Goal: Task Accomplishment & Management: Use online tool/utility

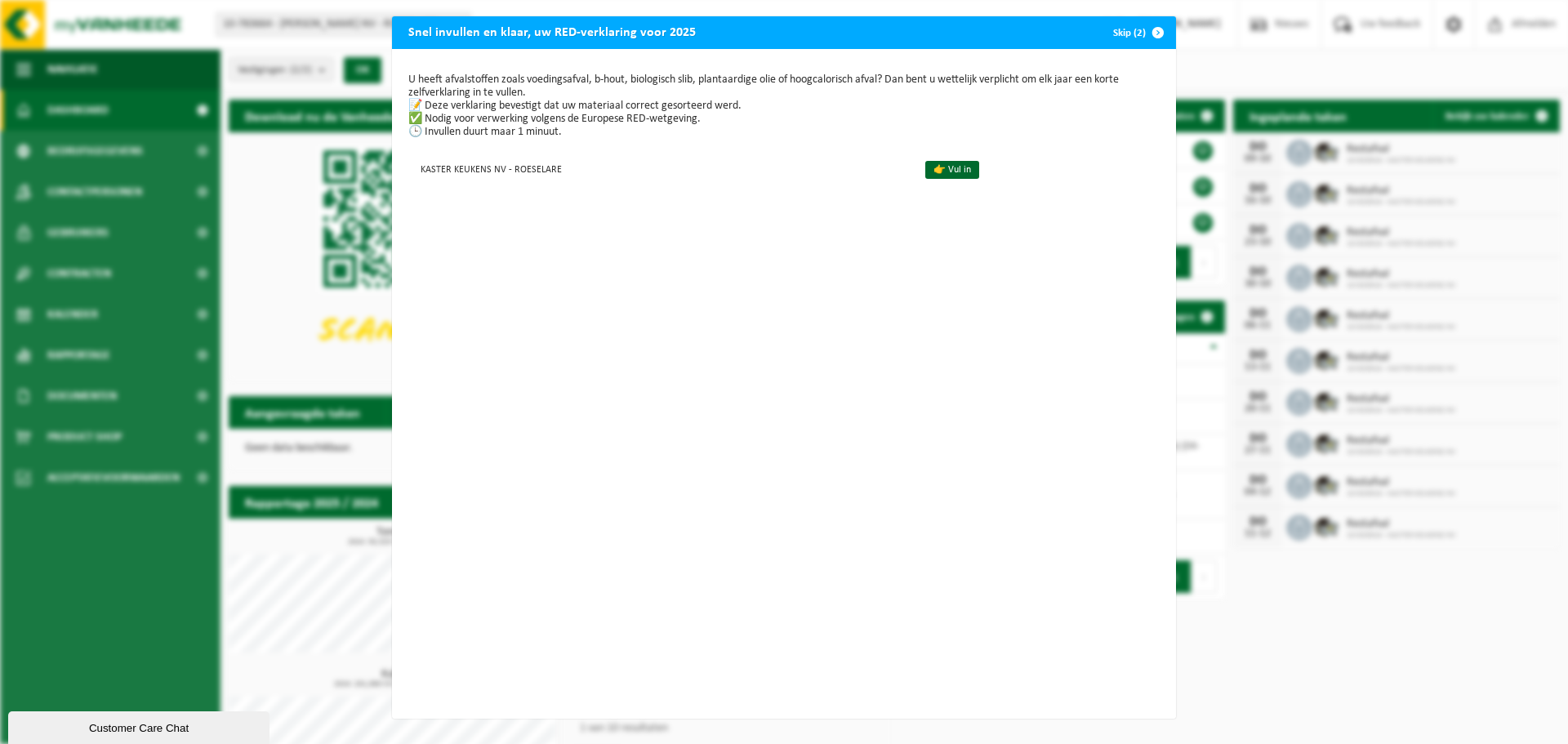
click at [1154, 30] on span "button" at bounding box center [1157, 32] width 32 height 32
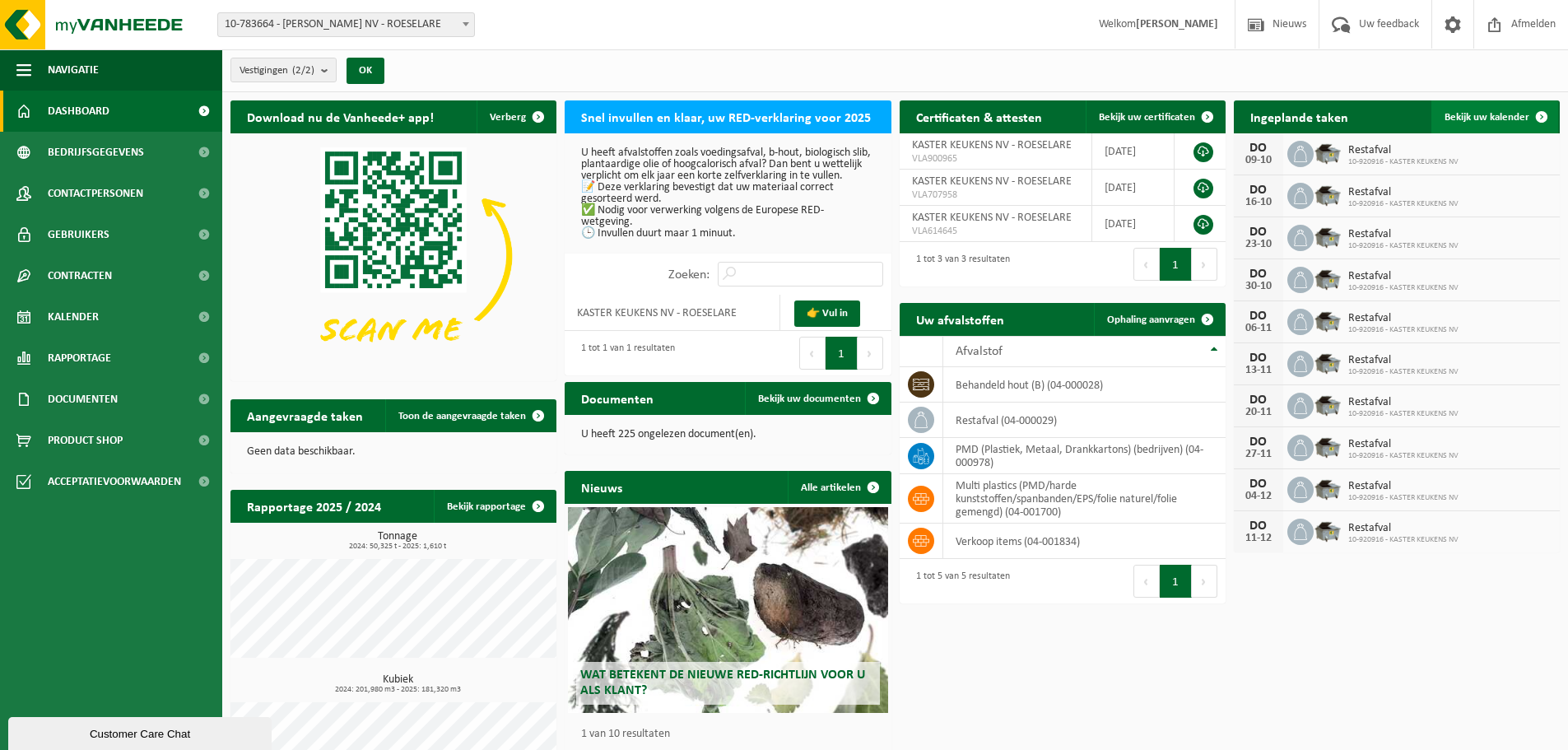
click at [1476, 121] on span "Bekijk uw kalender" at bounding box center [1487, 116] width 85 height 10
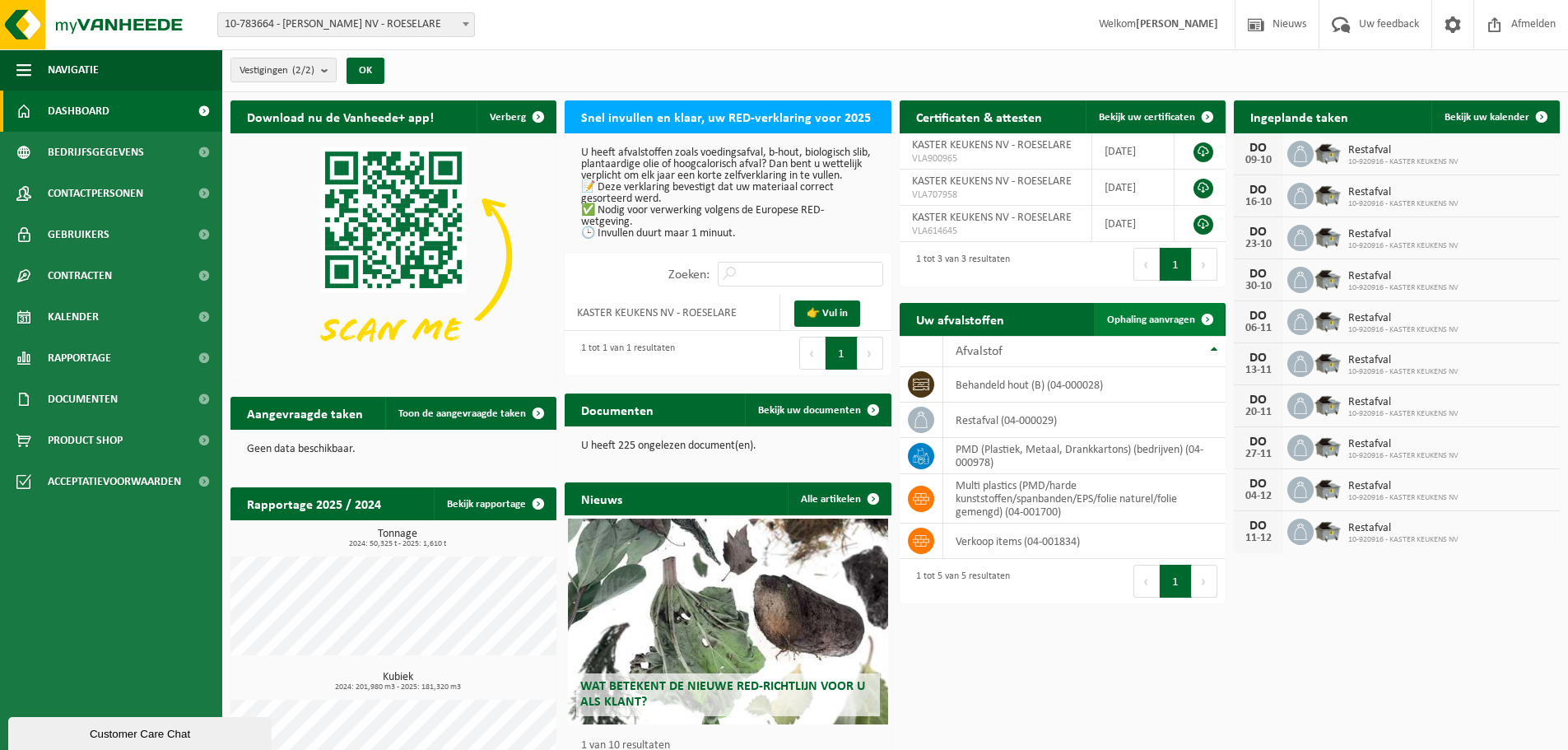
click at [1208, 316] on span at bounding box center [1207, 318] width 33 height 33
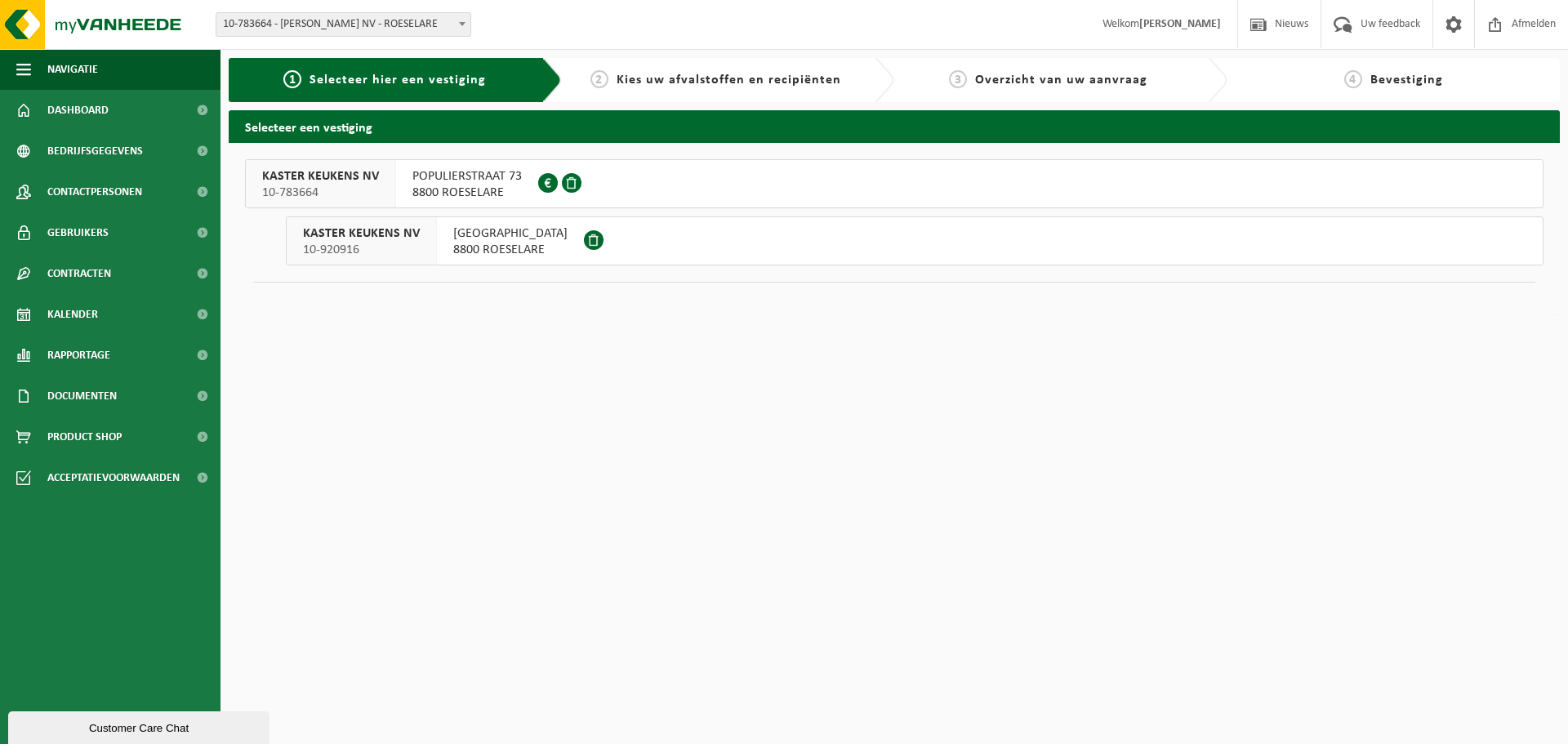
click at [501, 246] on span "8800 ROESELARE" at bounding box center [511, 250] width 115 height 17
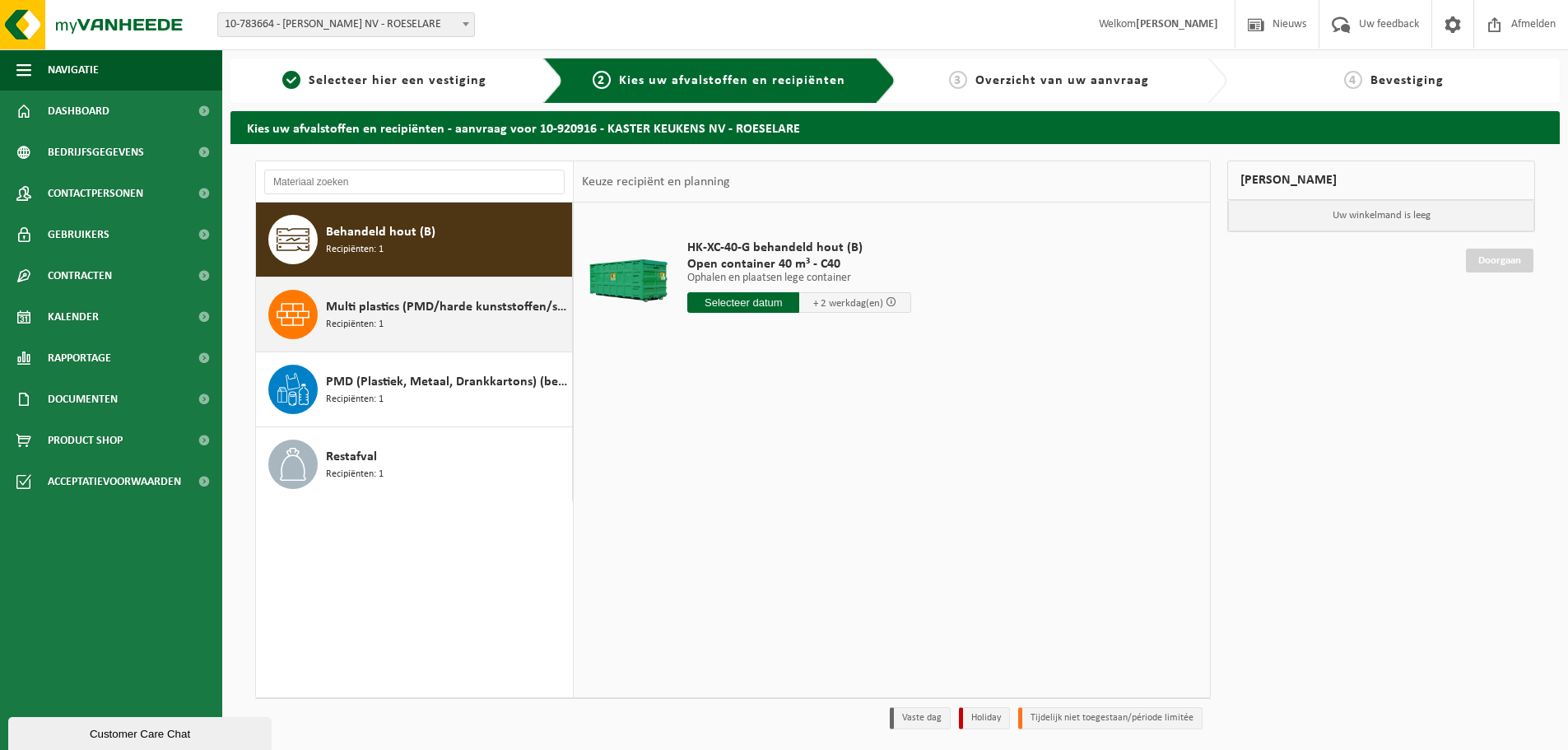
click at [522, 322] on div "Multi plastics (PMD/harde kunststoffen/spanbanden/EPS/folie naturel/folie gemen…" at bounding box center [447, 314] width 242 height 49
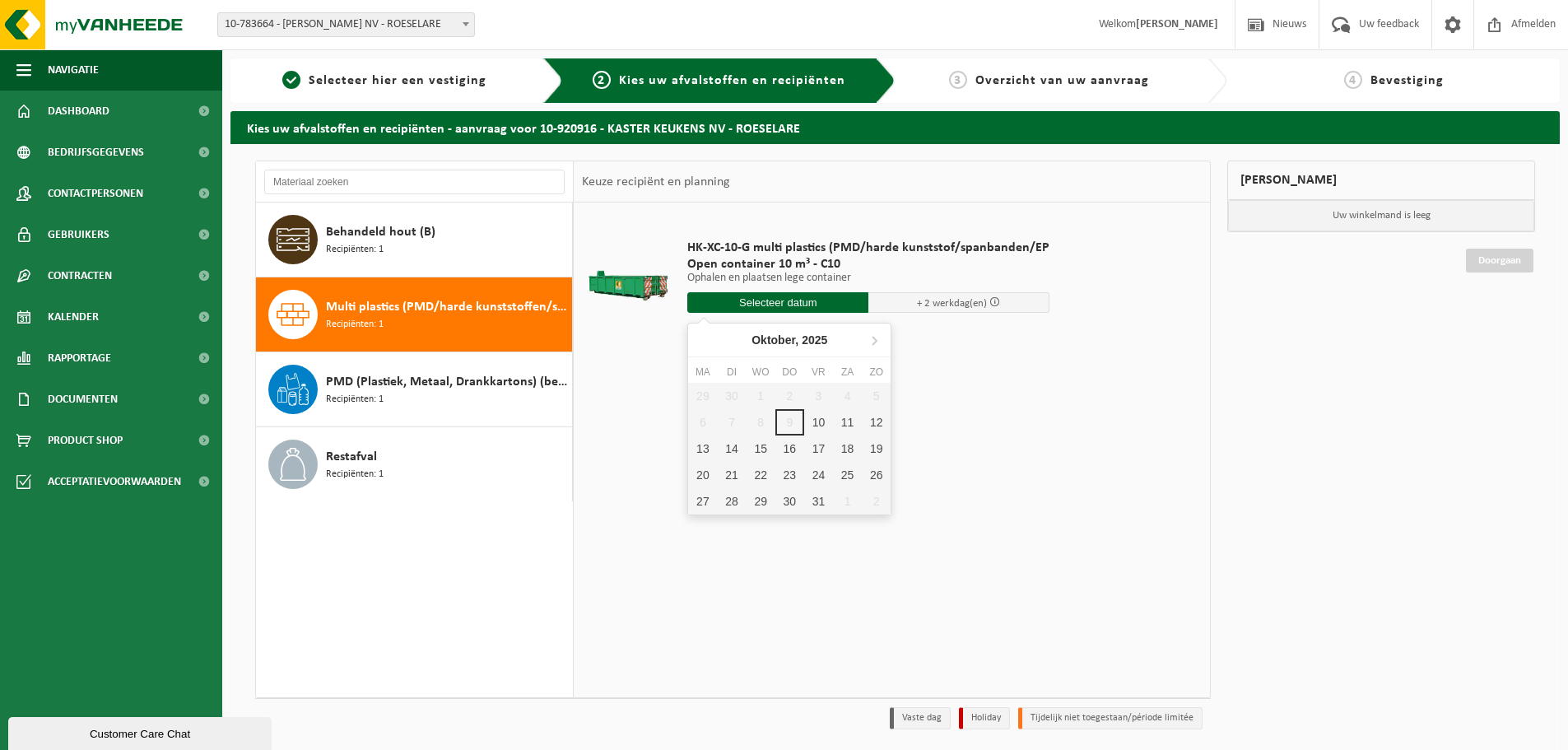
click at [752, 306] on input "text" at bounding box center [777, 302] width 182 height 20
click at [823, 434] on div "10" at bounding box center [818, 422] width 29 height 26
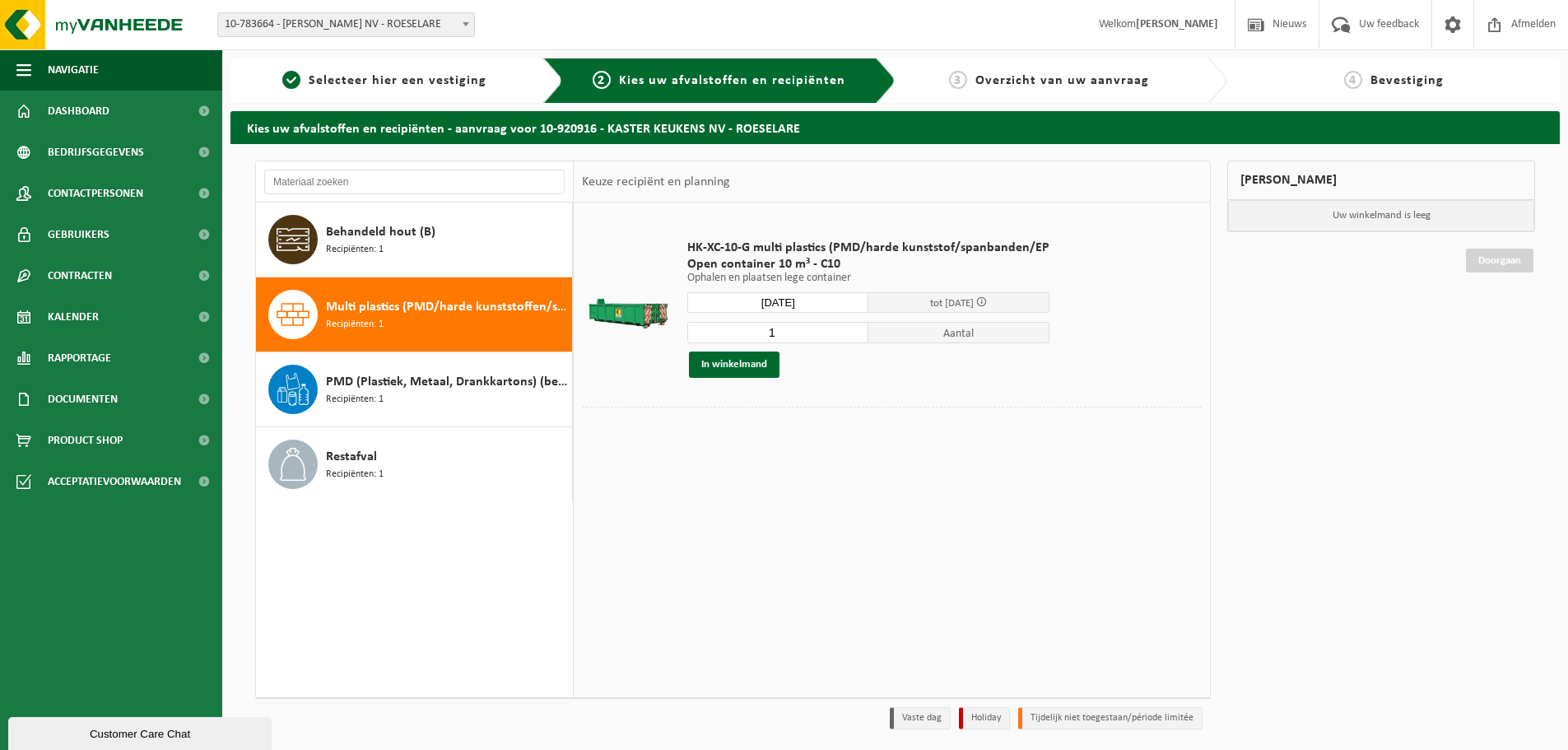
type input "Van 2025-10-10"
click at [760, 371] on button "In winkelmand" at bounding box center [734, 365] width 90 height 26
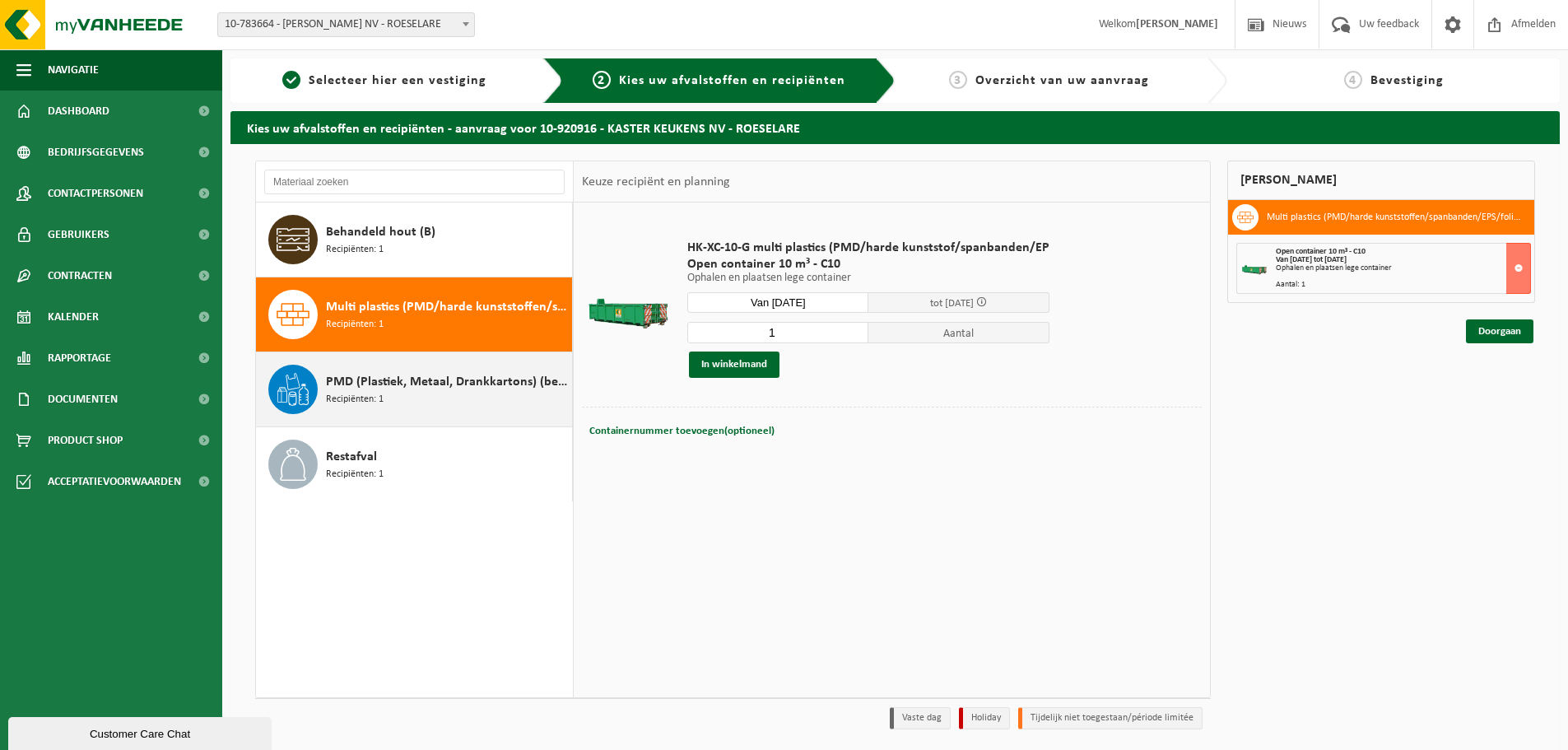
click at [462, 390] on span "PMD (Plastiek, Metaal, Drankkartons) (bedrijven)" at bounding box center [447, 382] width 242 height 20
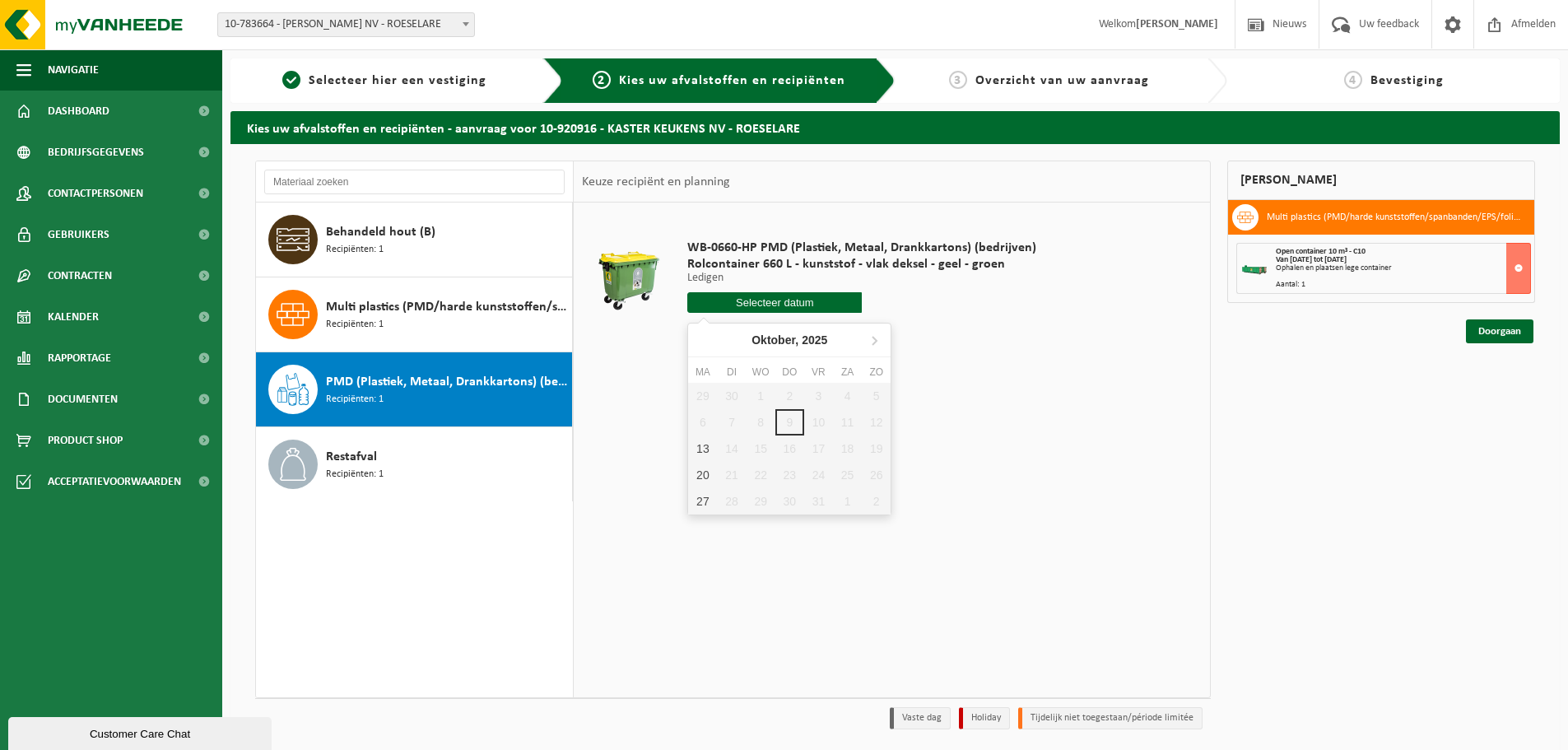
click at [757, 308] on input "text" at bounding box center [774, 302] width 174 height 20
click at [700, 447] on div "13" at bounding box center [702, 449] width 29 height 26
type input "Van 2025-10-13"
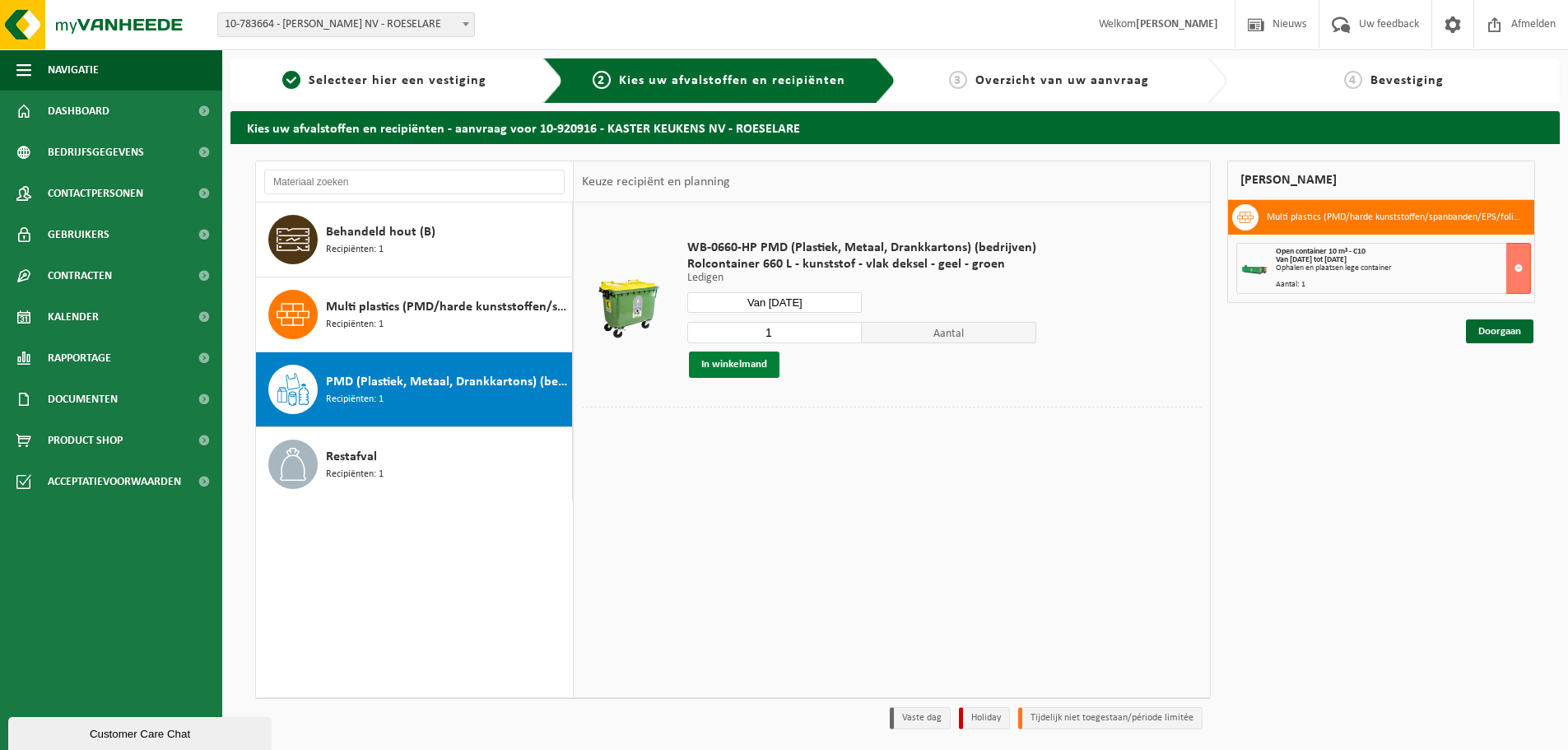
click at [732, 366] on button "In winkelmand" at bounding box center [734, 365] width 90 height 26
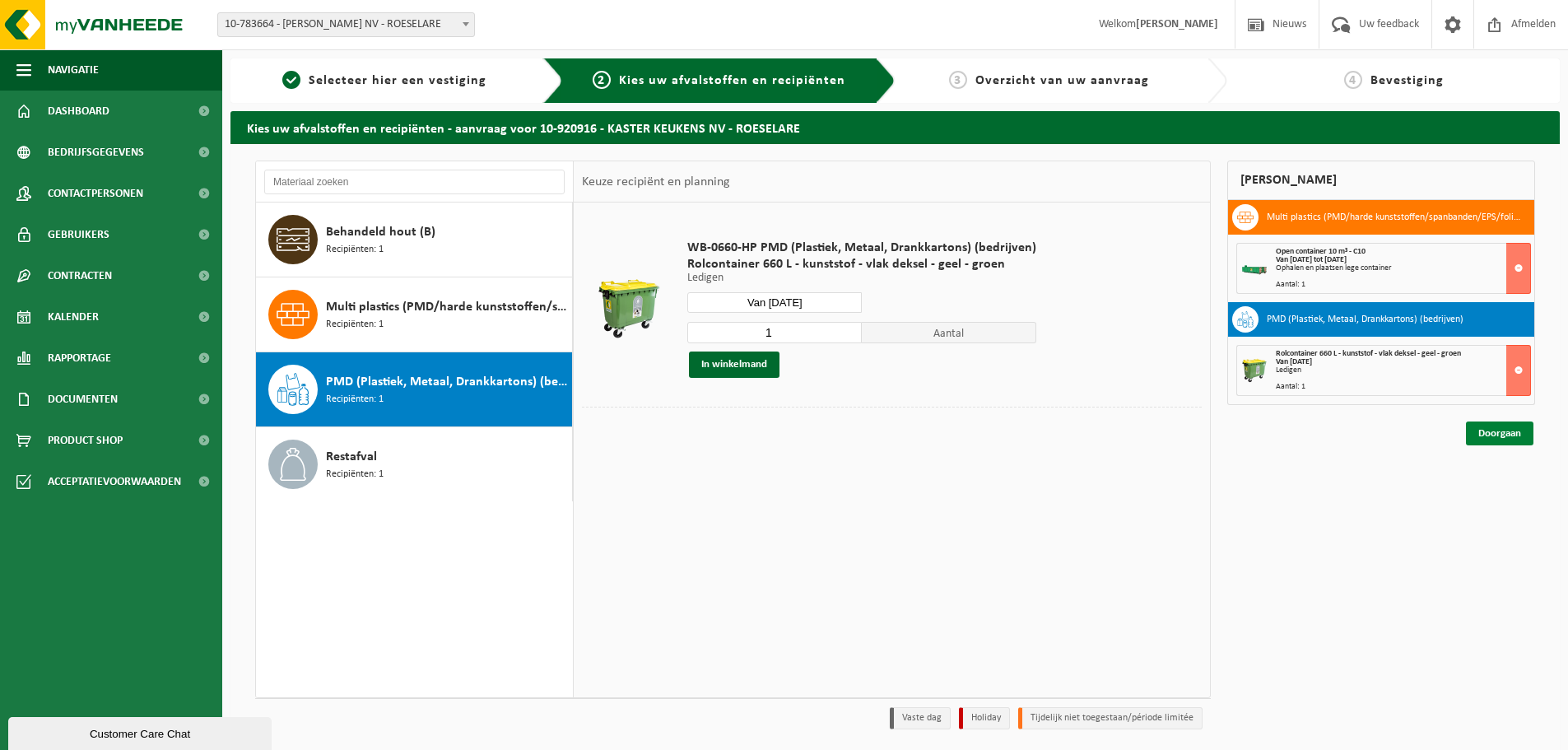
click at [1500, 436] on link "Doorgaan" at bounding box center [1500, 434] width 68 height 24
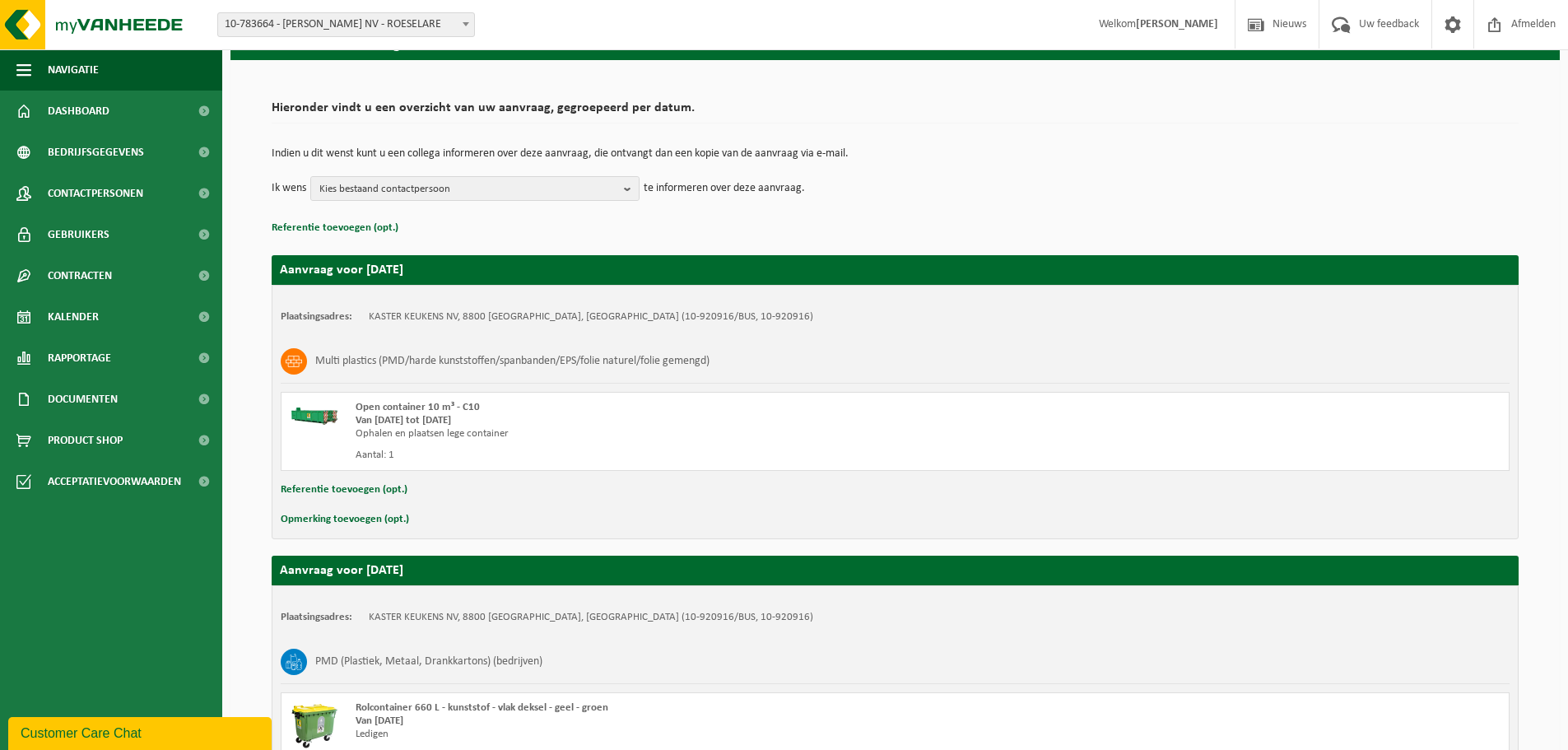
scroll to position [10, 0]
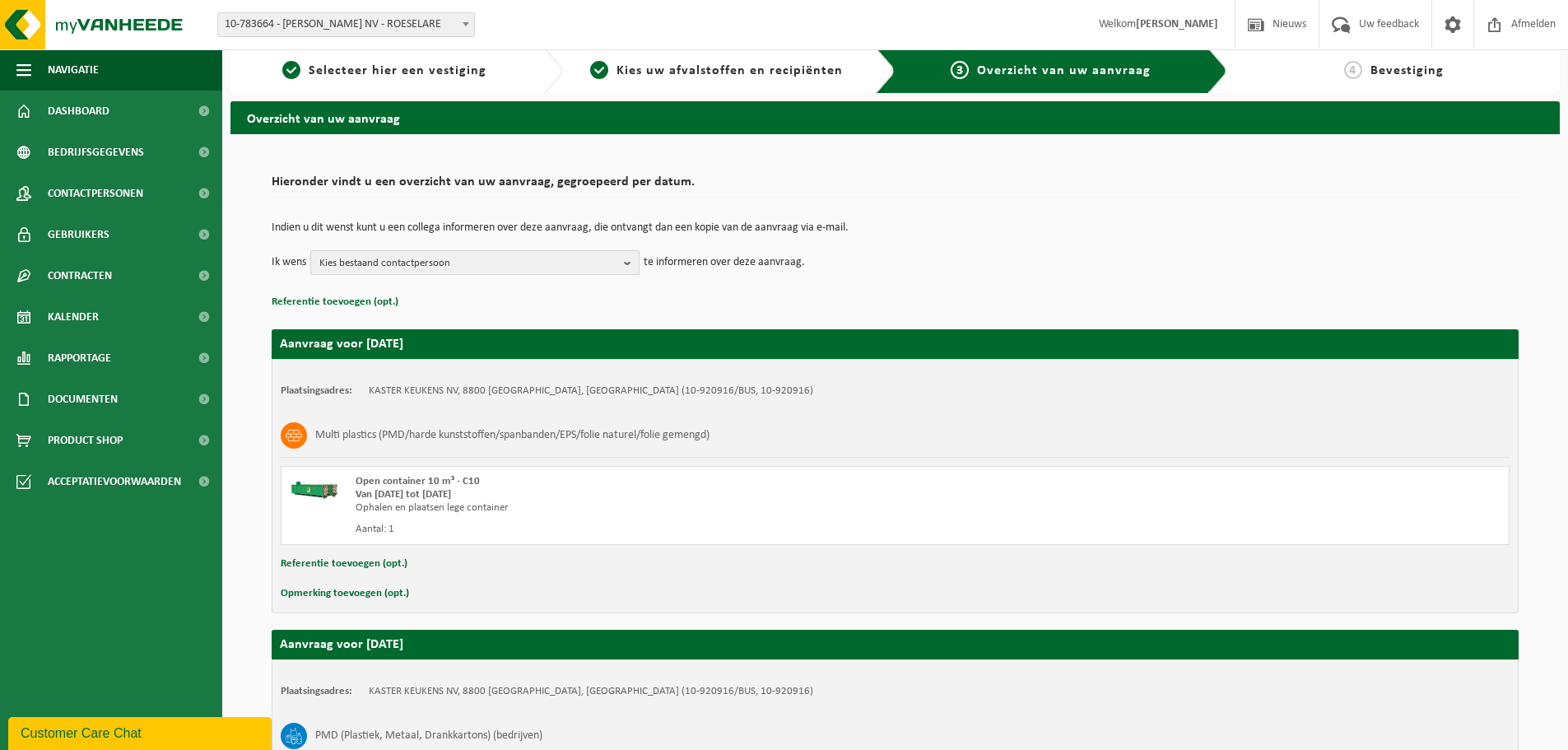
click at [615, 267] on span "Kies bestaand contactpersoon" at bounding box center [468, 263] width 298 height 25
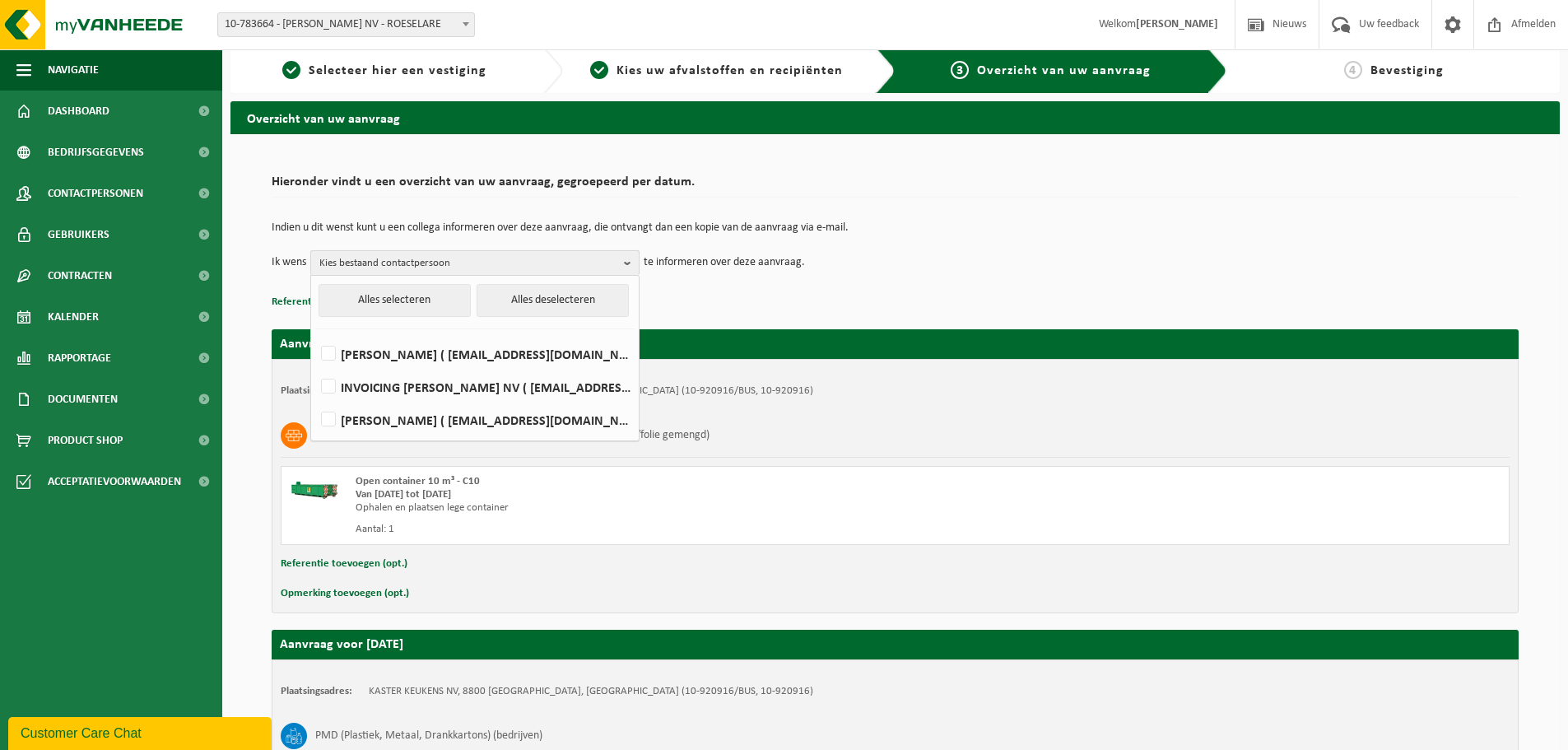
click at [624, 259] on b "button" at bounding box center [631, 263] width 15 height 24
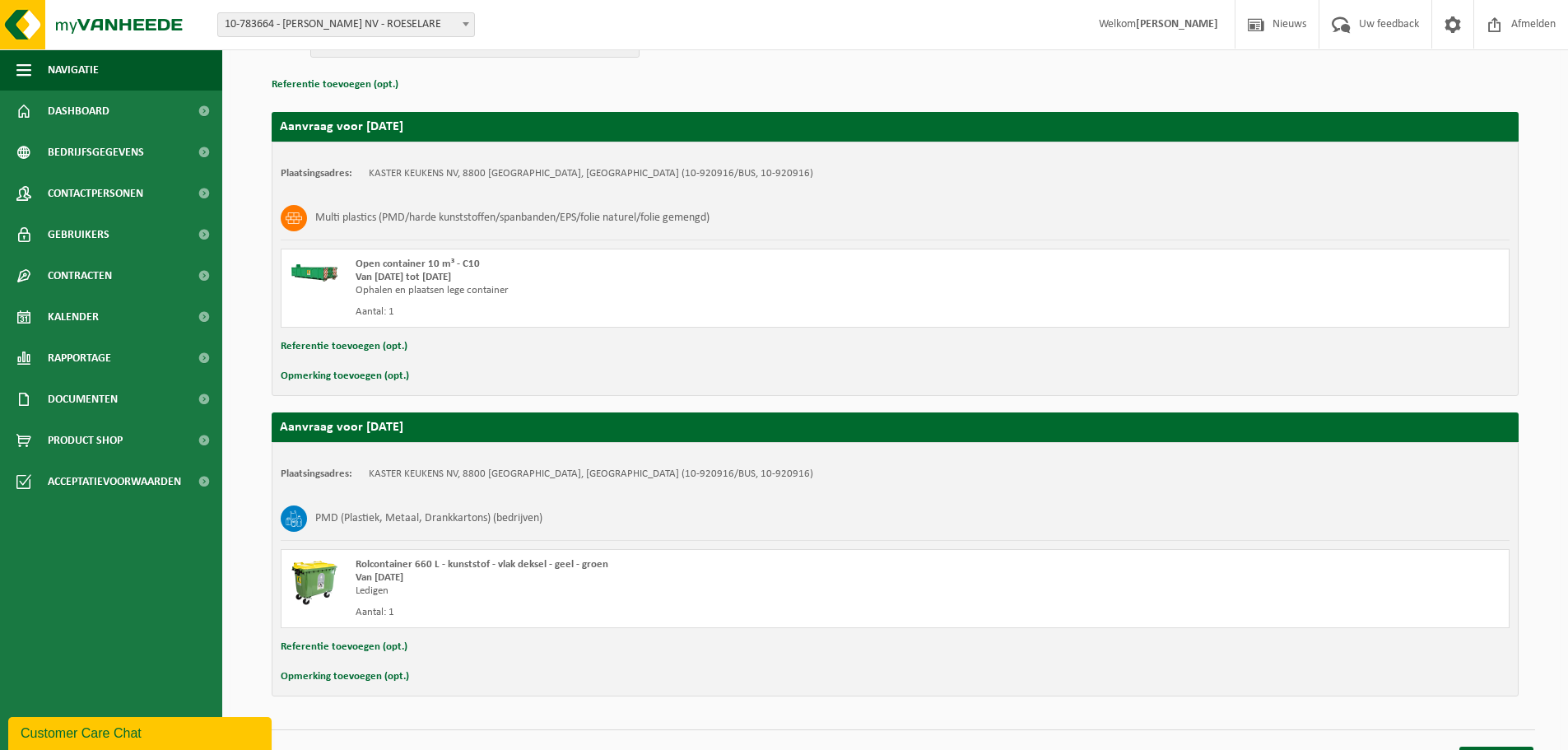
scroll to position [257, 0]
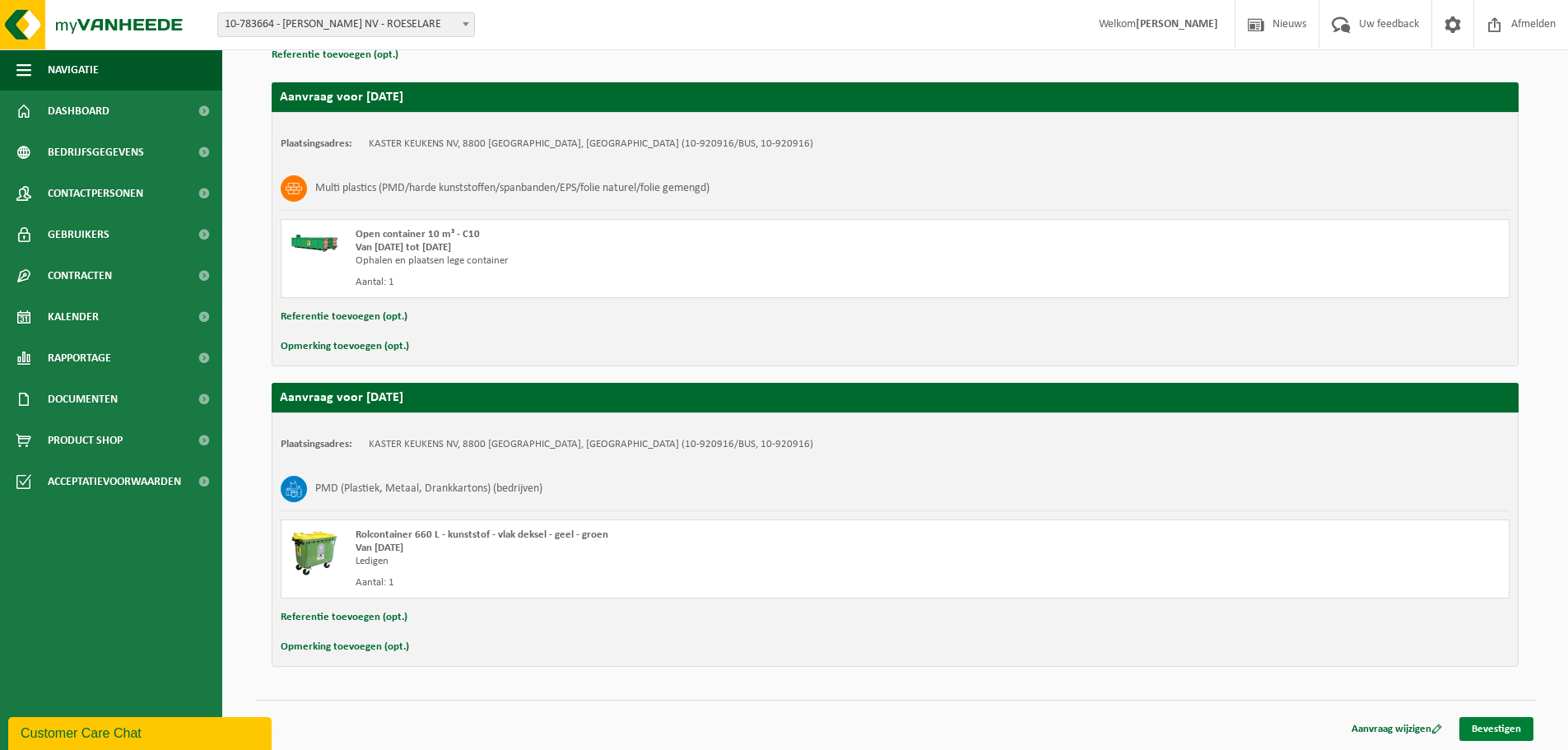
click at [1499, 723] on link "Bevestigen" at bounding box center [1497, 729] width 74 height 24
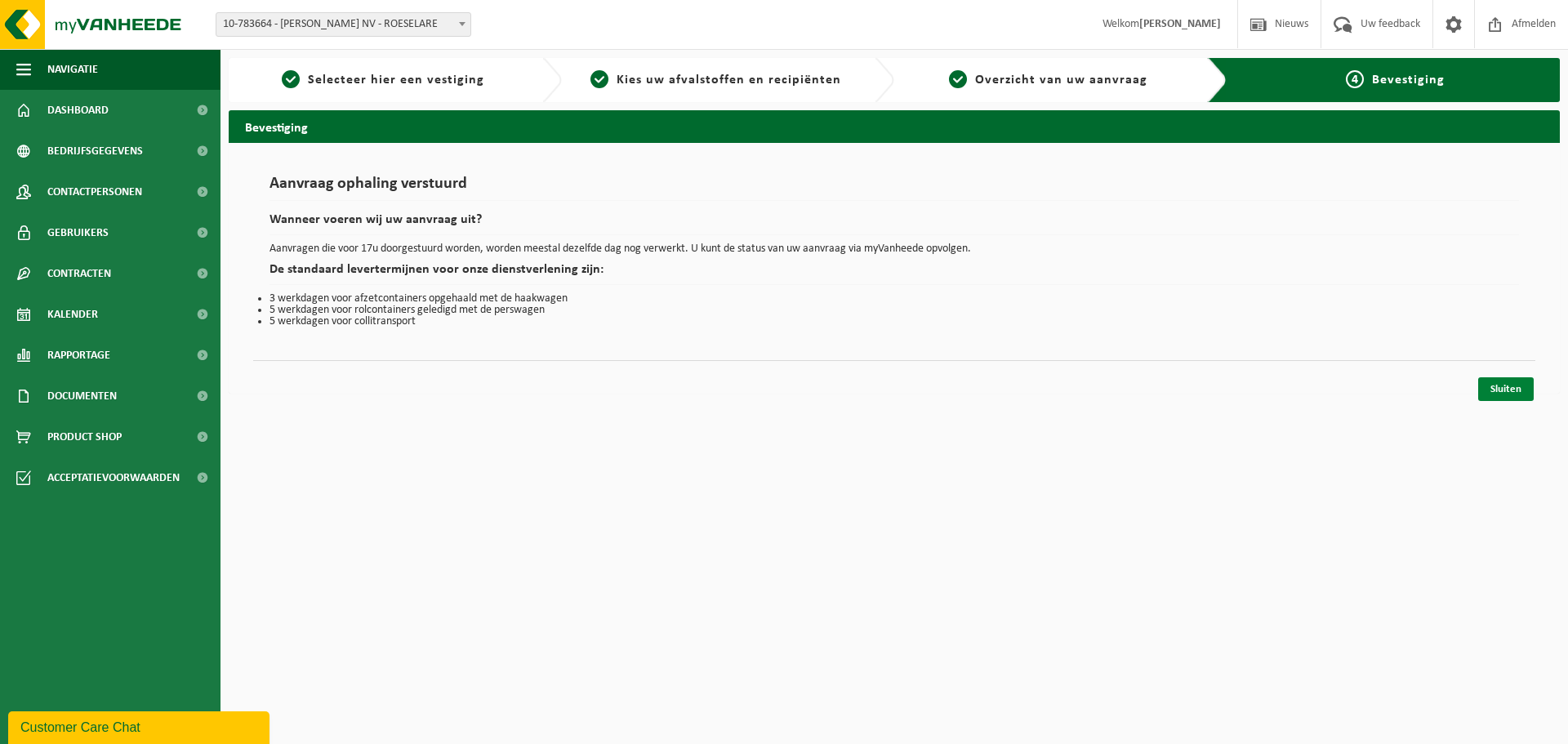
click at [1513, 391] on link "Sluiten" at bounding box center [1505, 390] width 55 height 24
